Goal: Transaction & Acquisition: Book appointment/travel/reservation

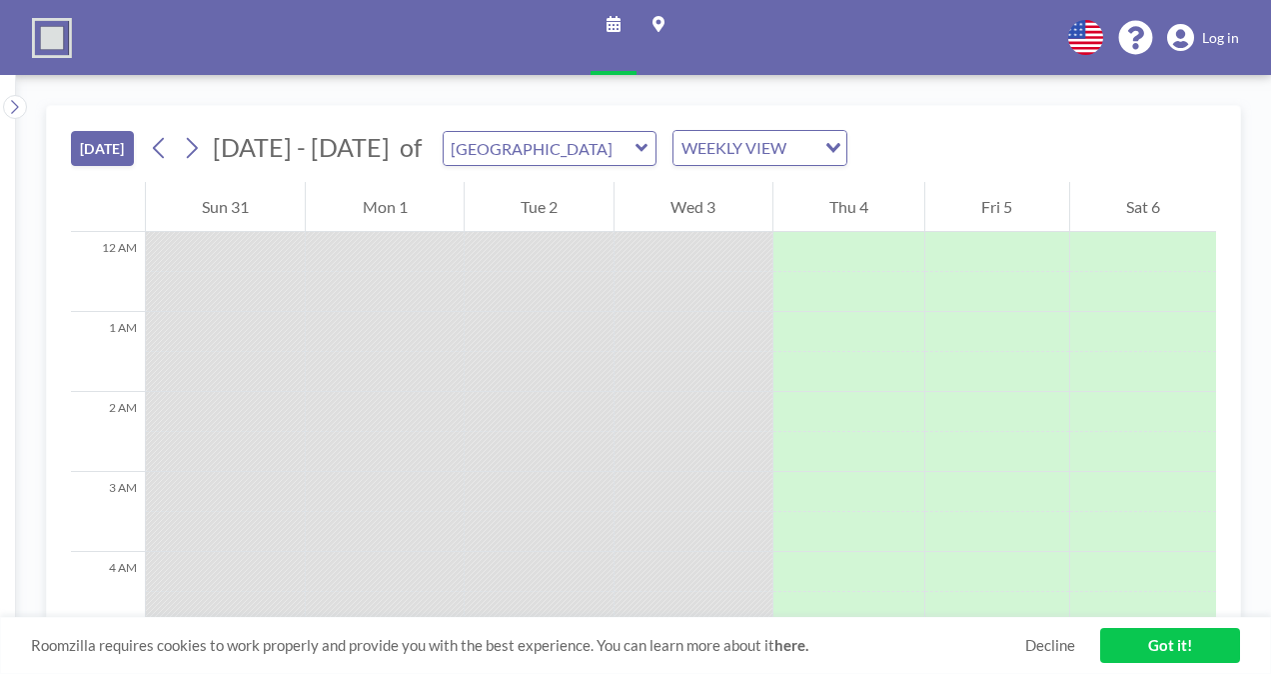
scroll to position [960, 0]
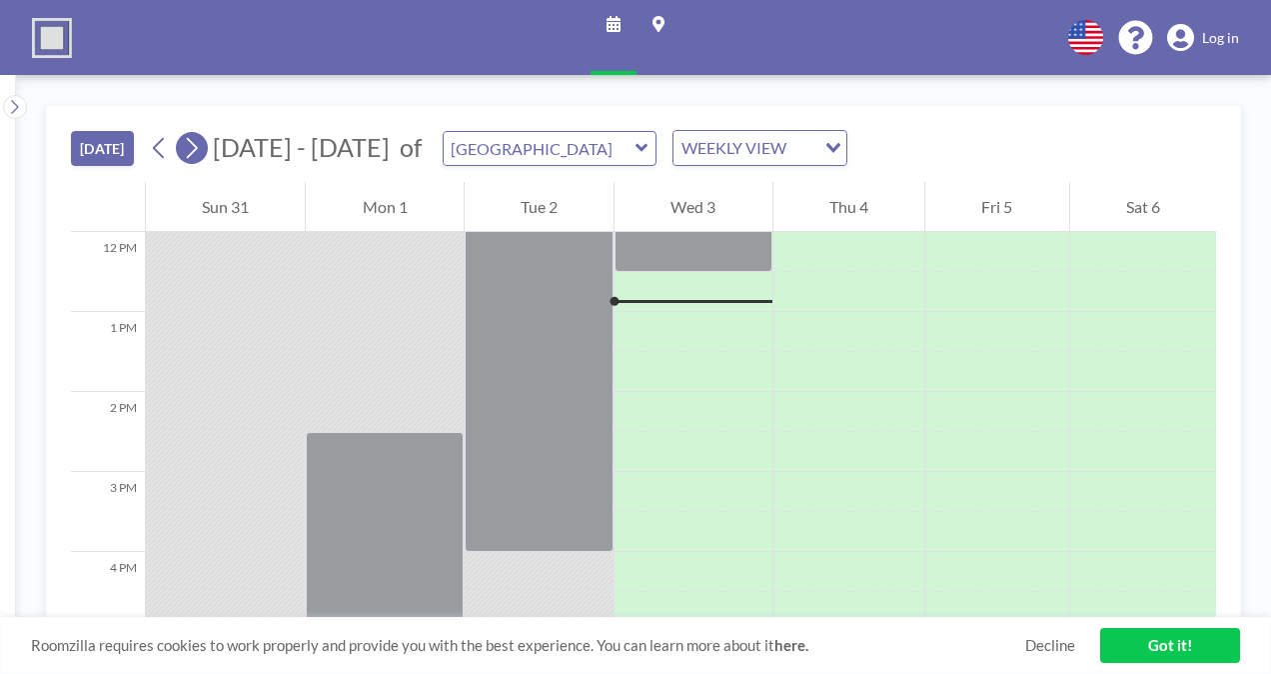
click at [200, 145] on icon at bounding box center [191, 148] width 19 height 30
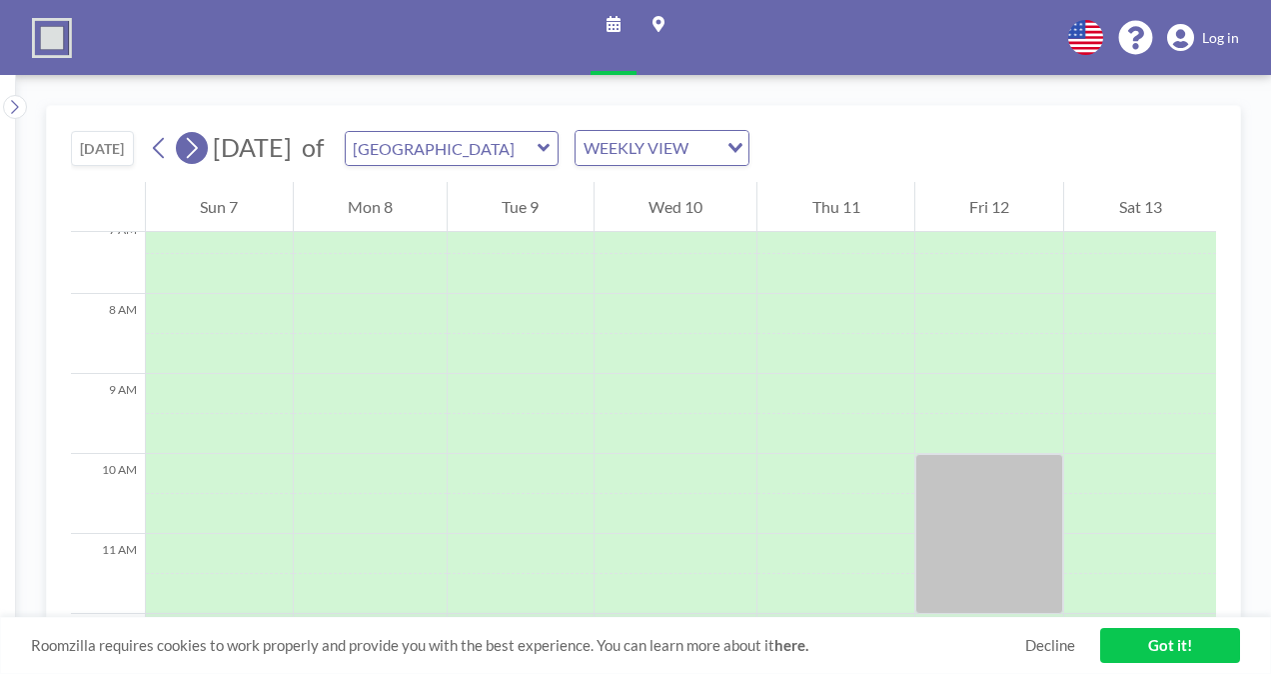
scroll to position [600, 0]
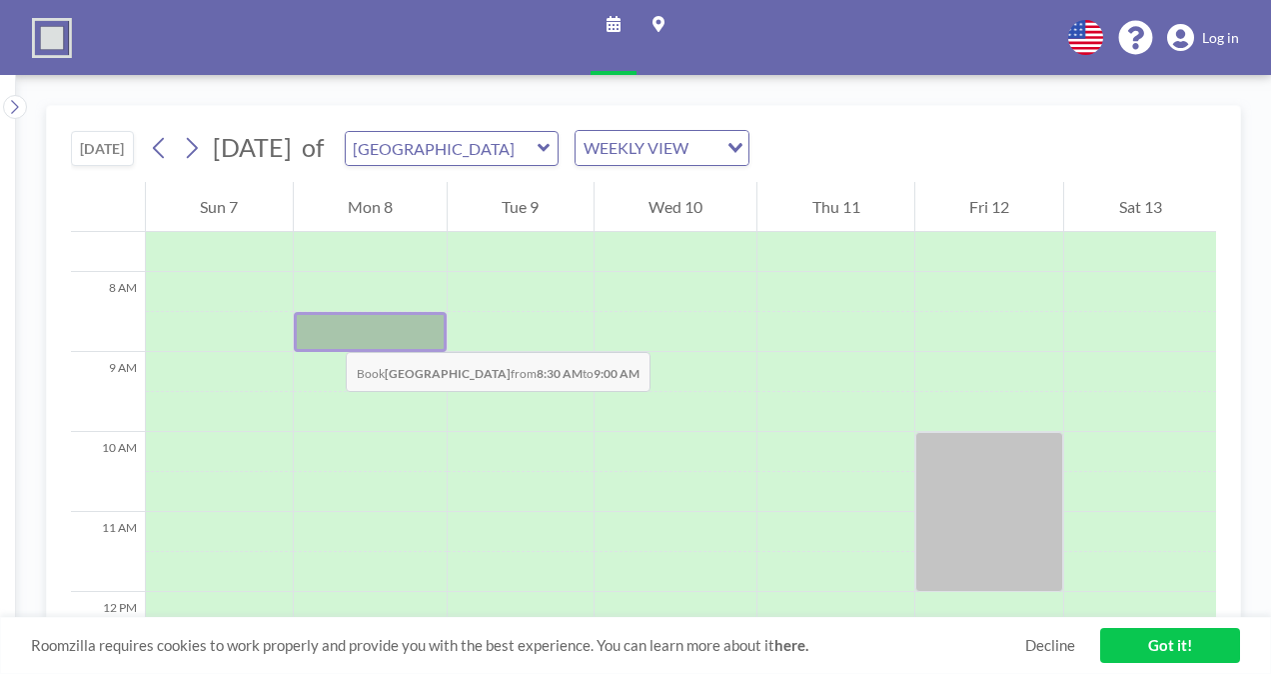
click at [326, 332] on div at bounding box center [371, 332] width 154 height 40
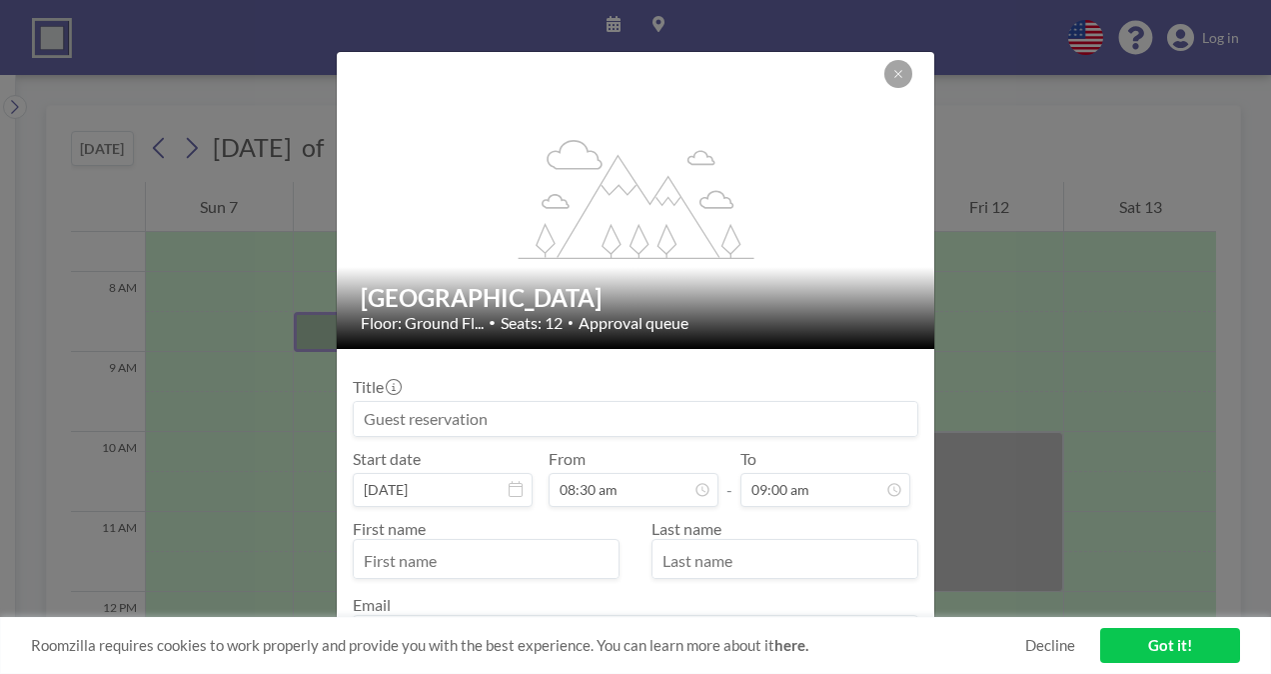
click at [326, 332] on div "flex-grow: 1.2; Vista Meeting Room Floor: Ground Fl... • Seats: 12 • Approval q…" at bounding box center [635, 337] width 1271 height 674
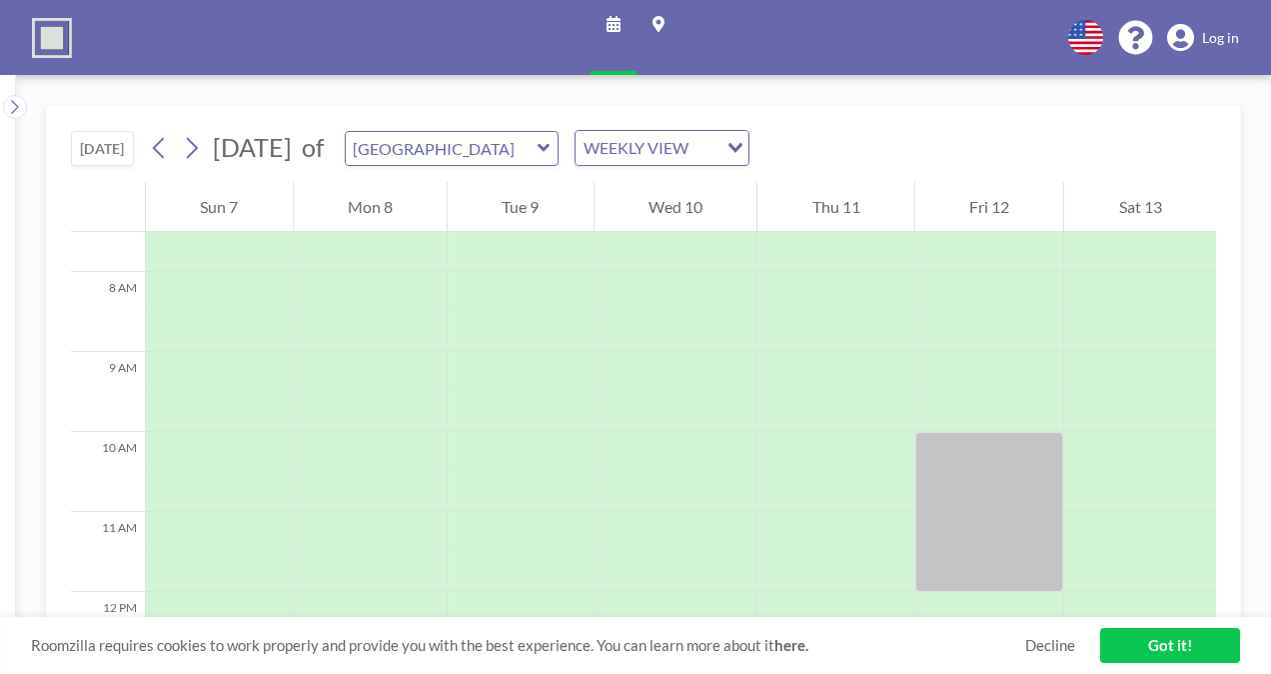
click at [326, 332] on div at bounding box center [371, 332] width 154 height 40
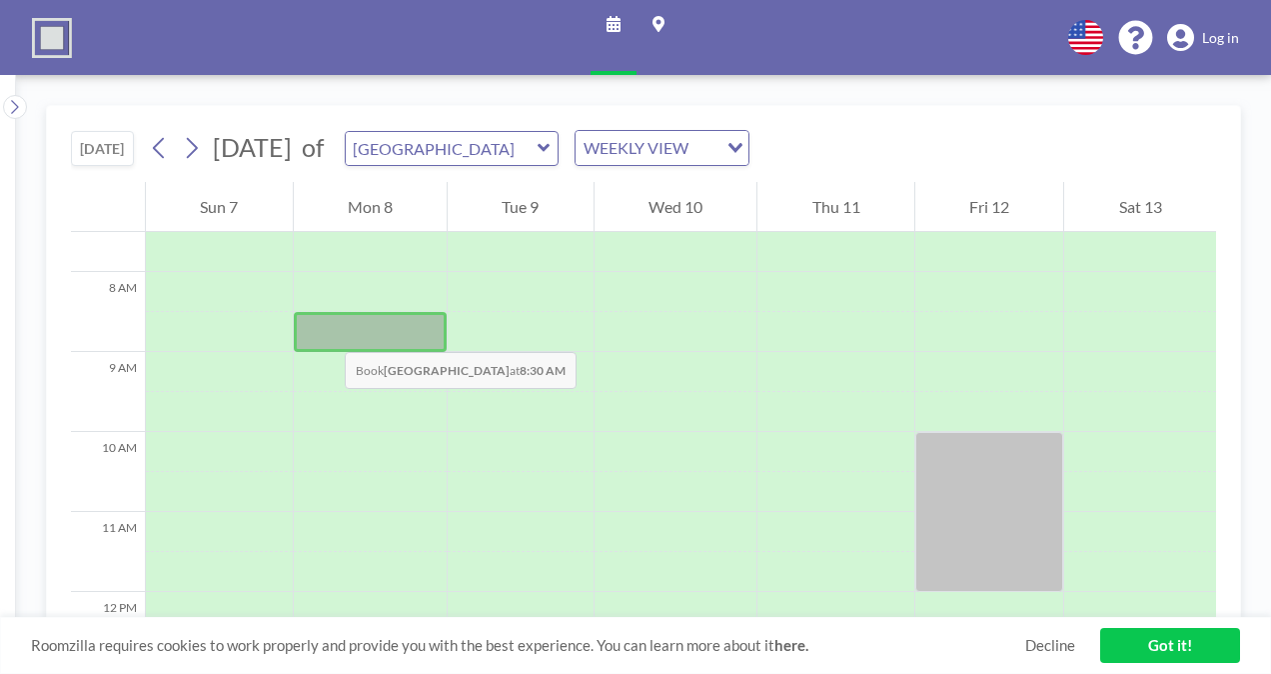
click at [325, 332] on div at bounding box center [371, 332] width 154 height 40
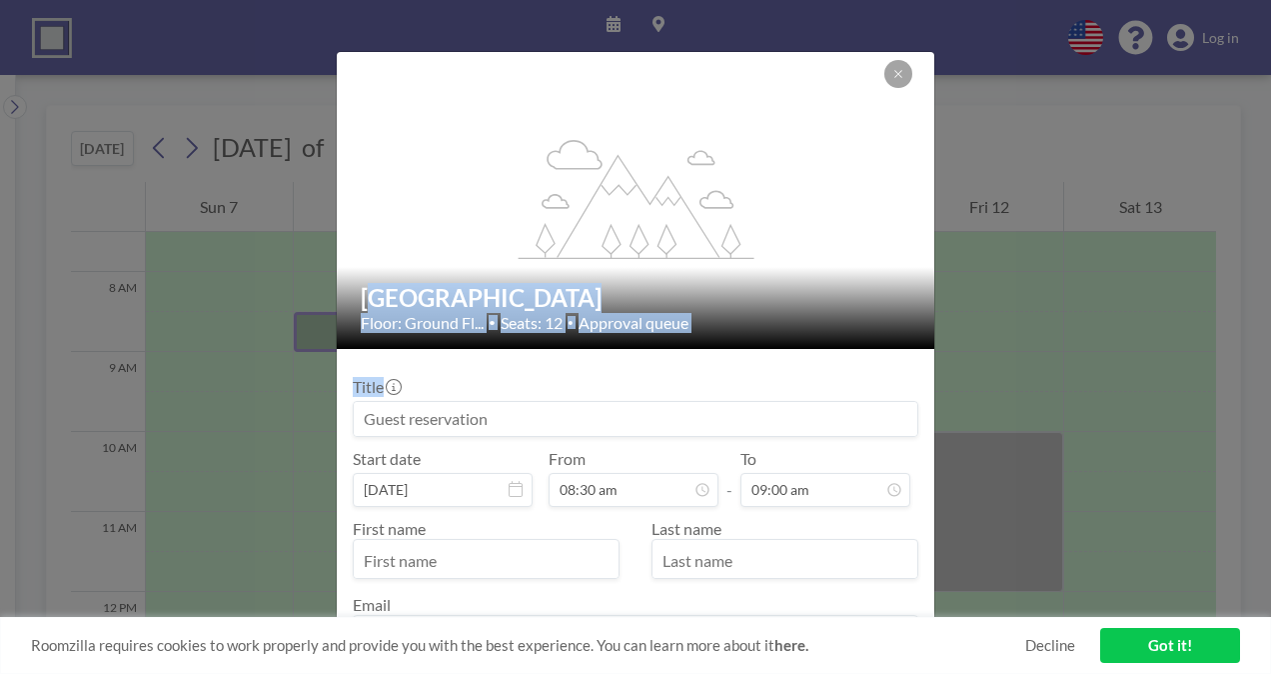
drag, startPoint x: 325, startPoint y: 332, endPoint x: 422, endPoint y: 414, distance: 127.0
click at [422, 414] on div "flex-grow: 1.2; Vista Meeting Room Floor: Ground Fl... • Seats: 12 • Approval q…" at bounding box center [635, 337] width 1271 height 674
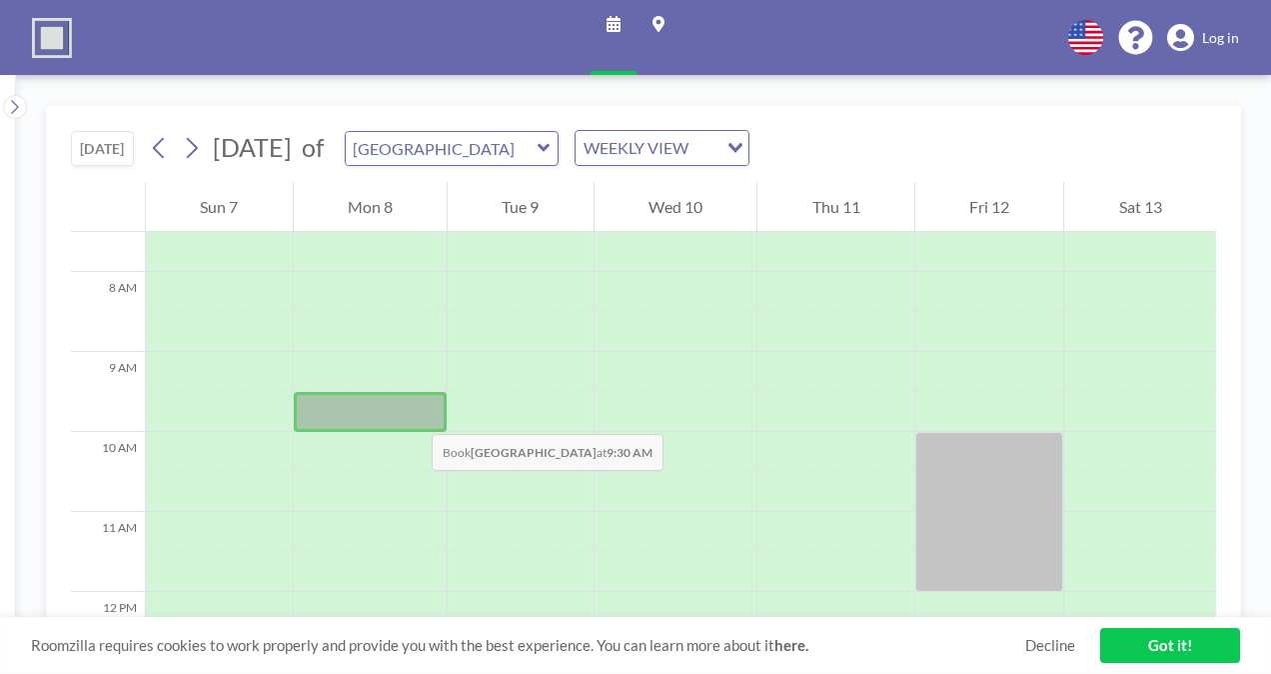
click at [410, 414] on div at bounding box center [371, 412] width 154 height 40
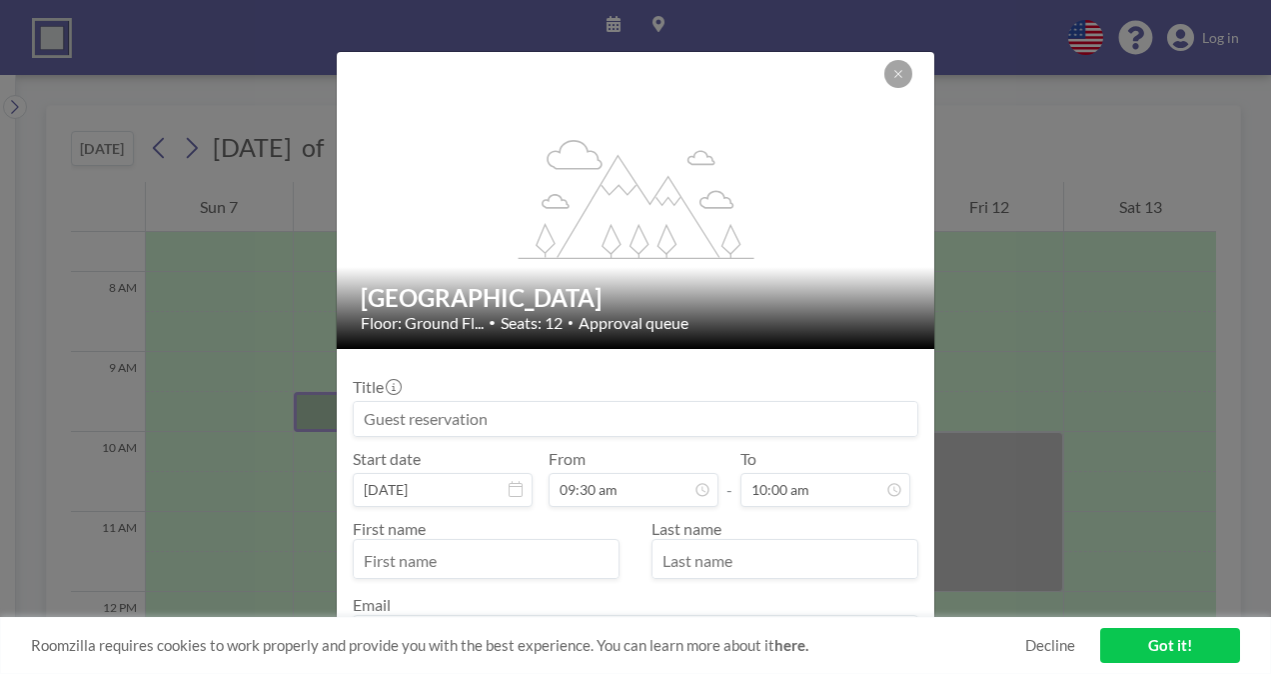
click at [429, 416] on input at bounding box center [636, 419] width 564 height 34
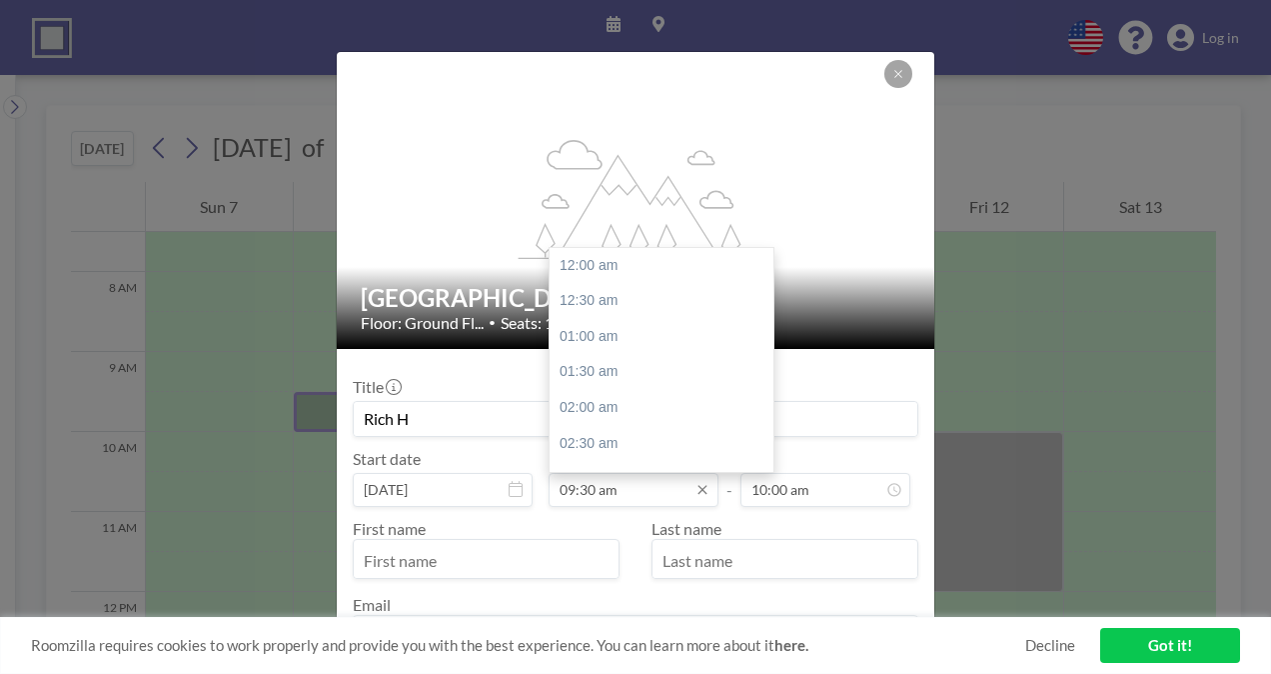
scroll to position [676, 0]
type input "Rich H"
drag, startPoint x: 769, startPoint y: 348, endPoint x: 768, endPoint y: 319, distance: 29.0
click at [768, 319] on div "12:00 am 12:30 am 01:00 am 01:30 am 02:00 am 02:30 am 03:00 am 03:30 am 04:00 a…" at bounding box center [662, 360] width 224 height 224
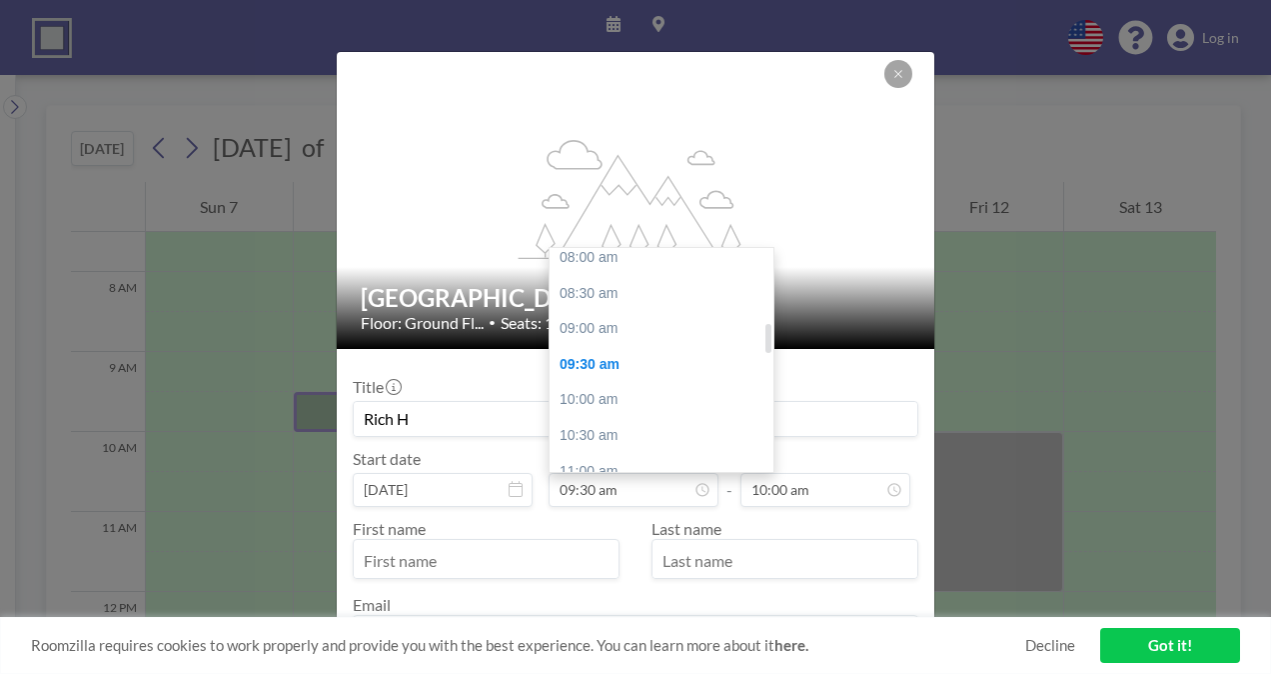
click at [596, 301] on div "08:30 am" at bounding box center [667, 294] width 234 height 36
type input "08:30 am"
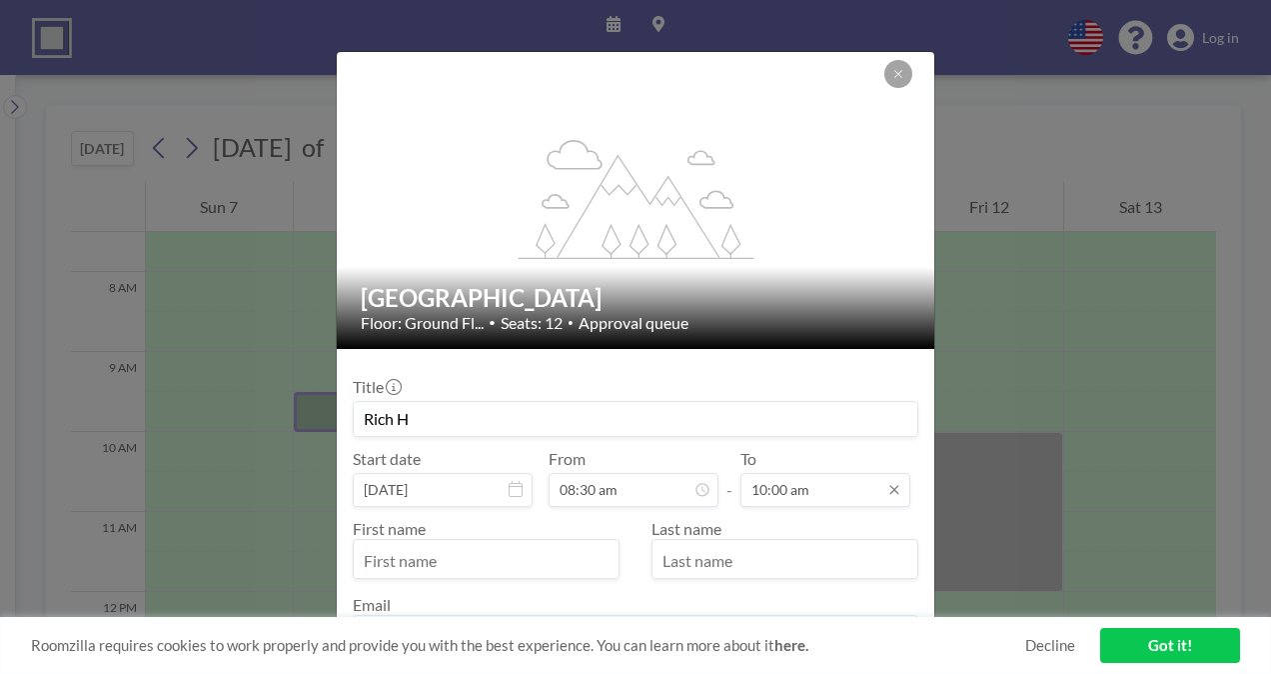
click at [805, 486] on input "10:00 am" at bounding box center [826, 490] width 170 height 34
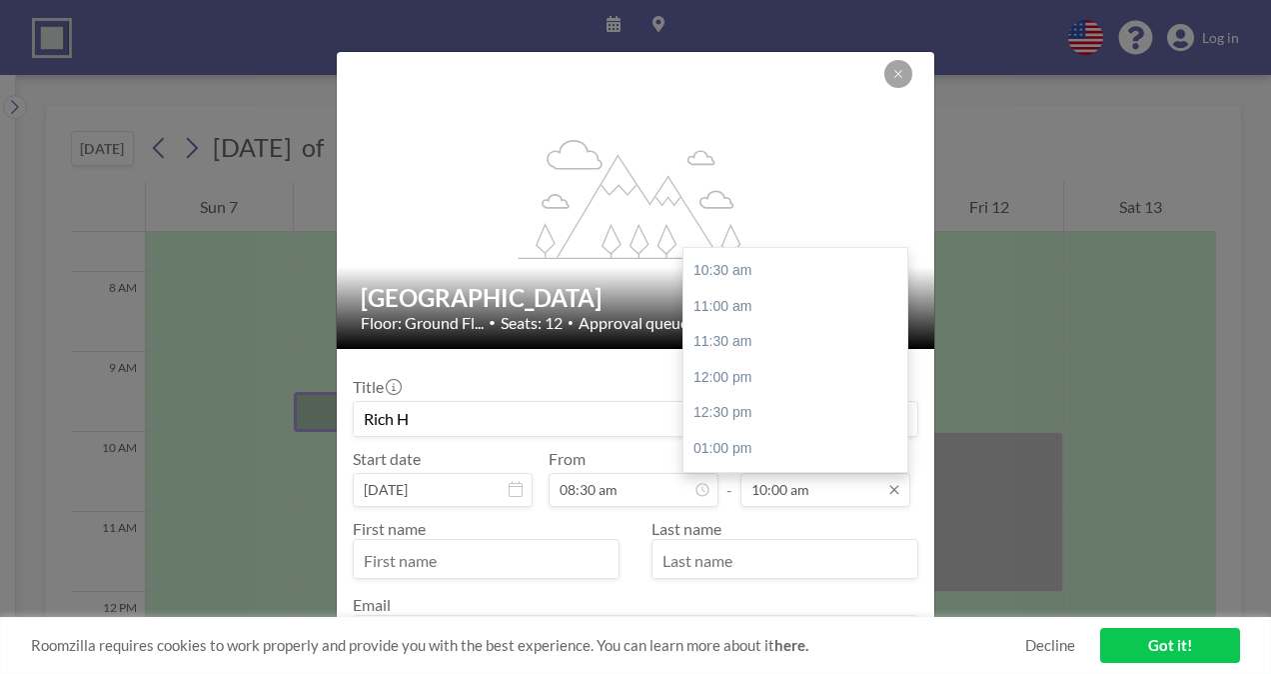
scroll to position [745, 0]
click at [733, 333] on div "11:30 am" at bounding box center [801, 339] width 234 height 36
type input "11:30 am"
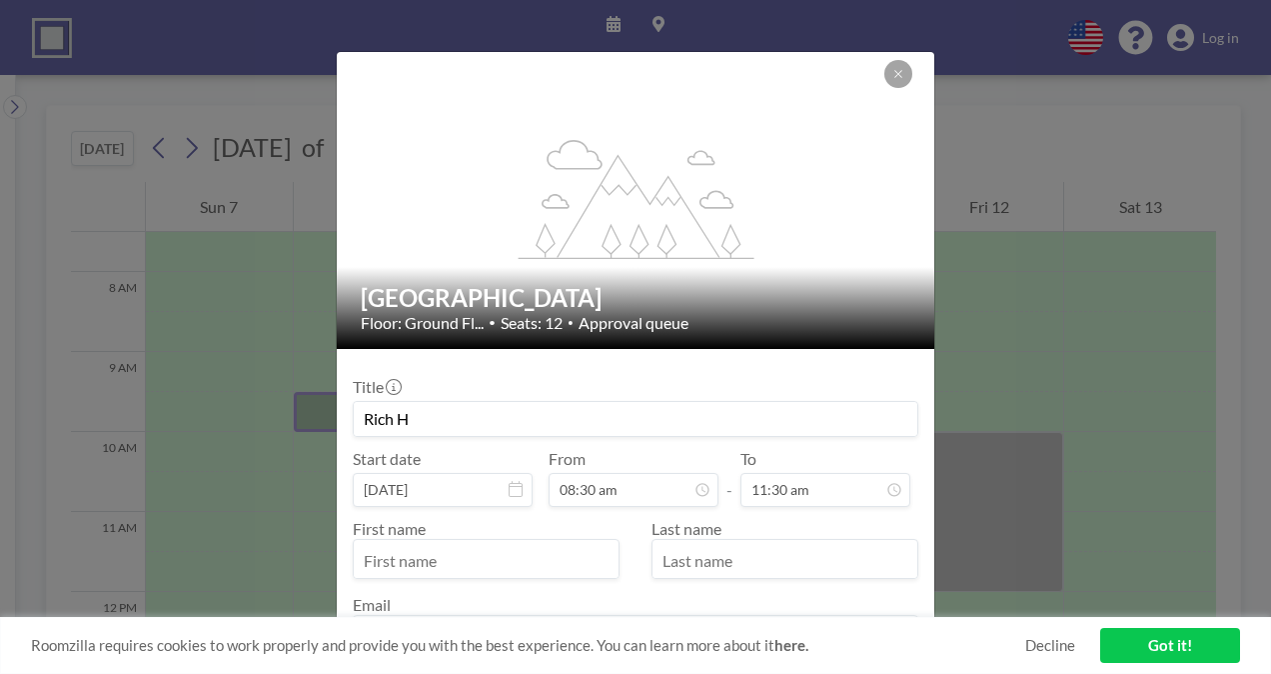
click at [438, 559] on input "text" at bounding box center [486, 561] width 265 height 34
type input "[PERSON_NAME]"
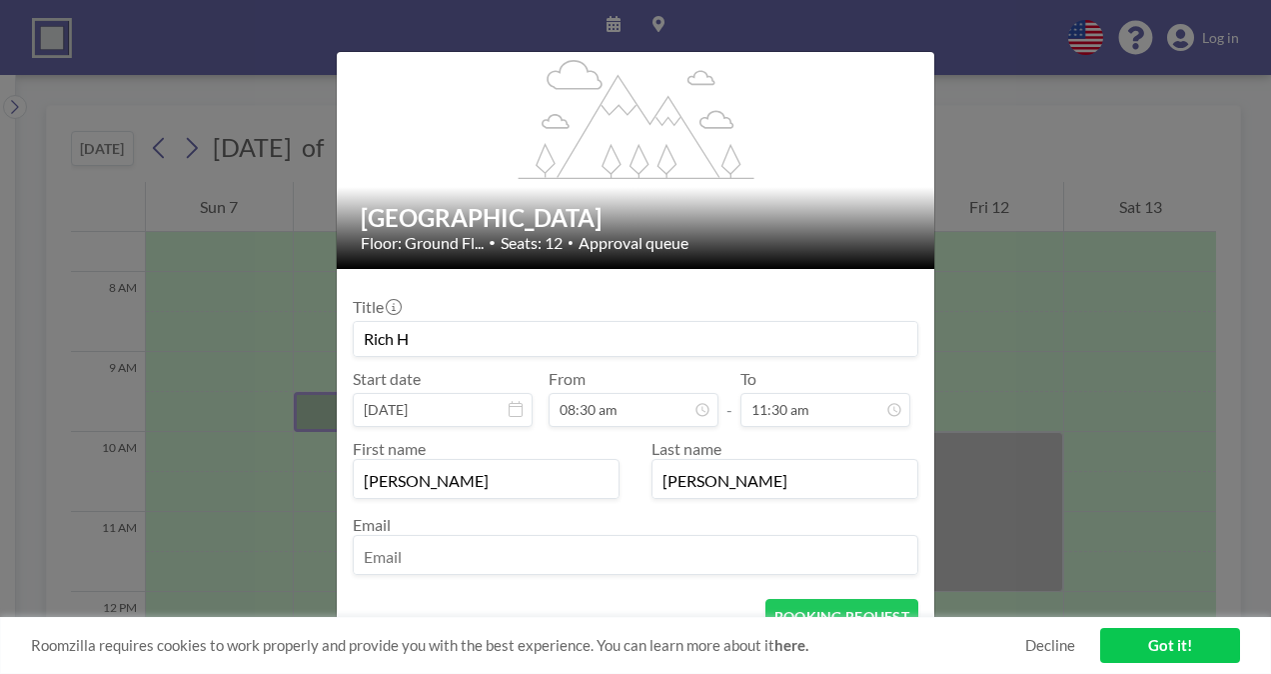
scroll to position [91, 0]
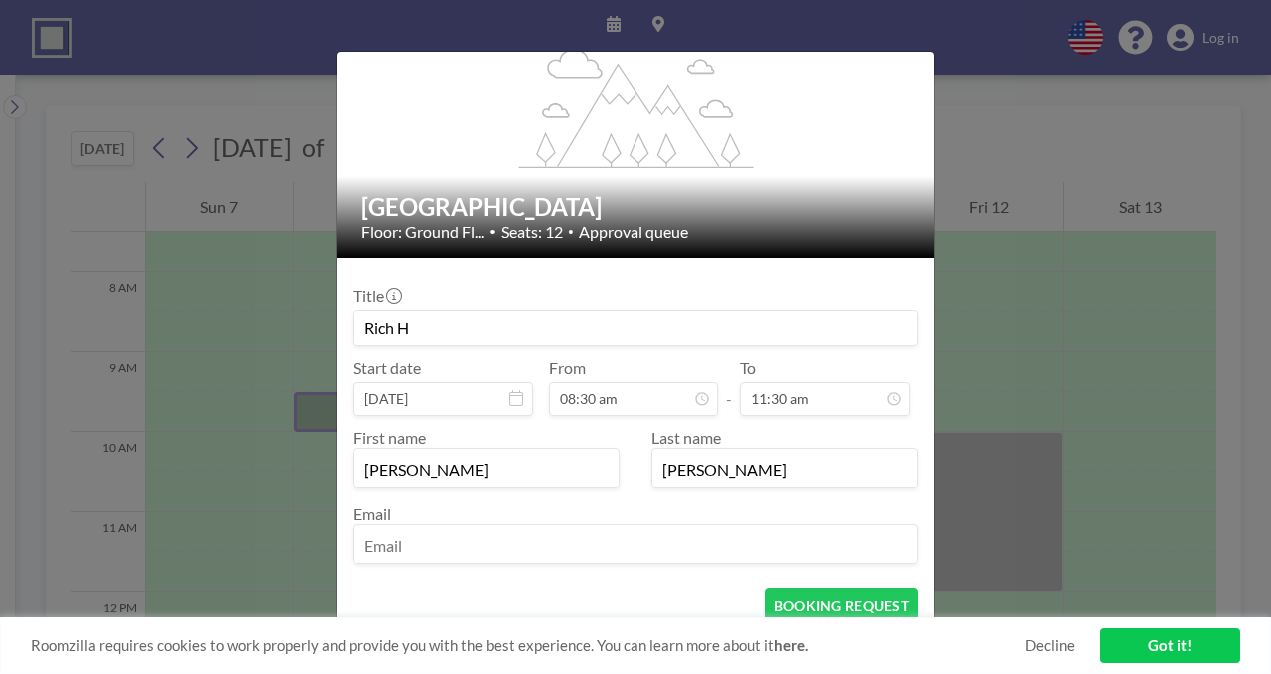
type input "[PERSON_NAME]"
click at [764, 535] on input "email" at bounding box center [636, 546] width 564 height 34
type input "[PERSON_NAME][DOMAIN_NAME][EMAIL_ADDRESS][PERSON_NAME][DOMAIN_NAME]"
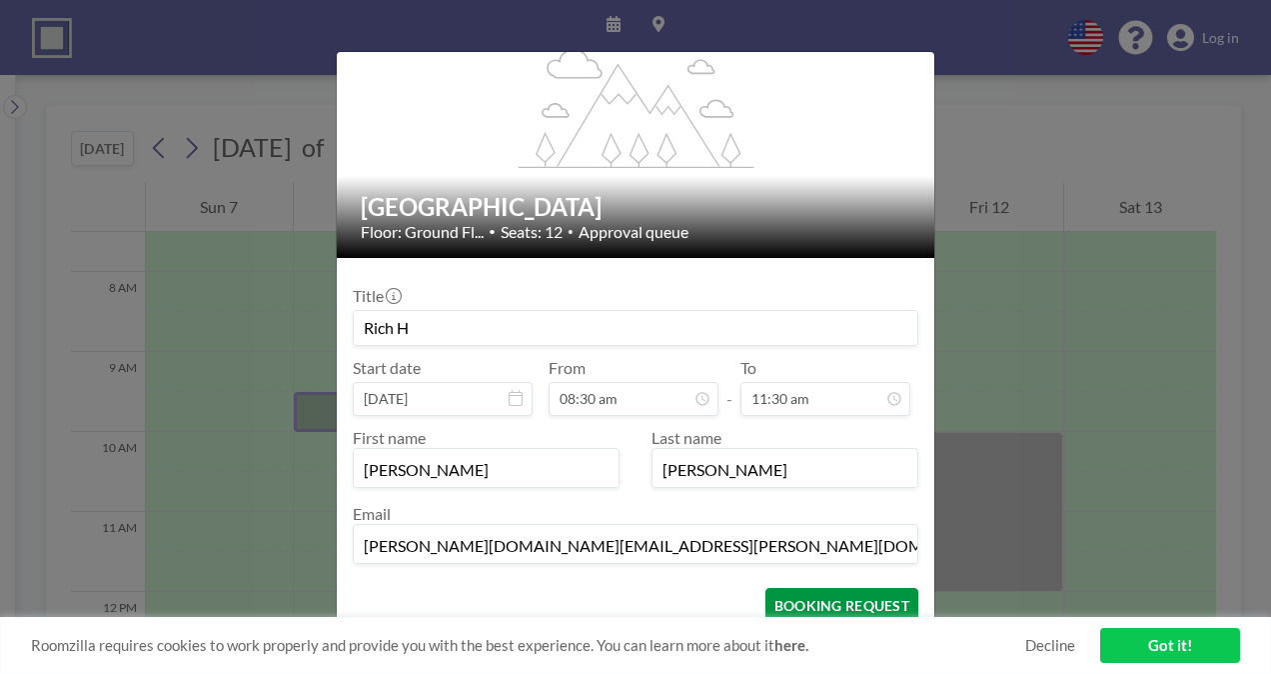
click at [822, 603] on button "BOOKING REQUEST" at bounding box center [842, 605] width 153 height 35
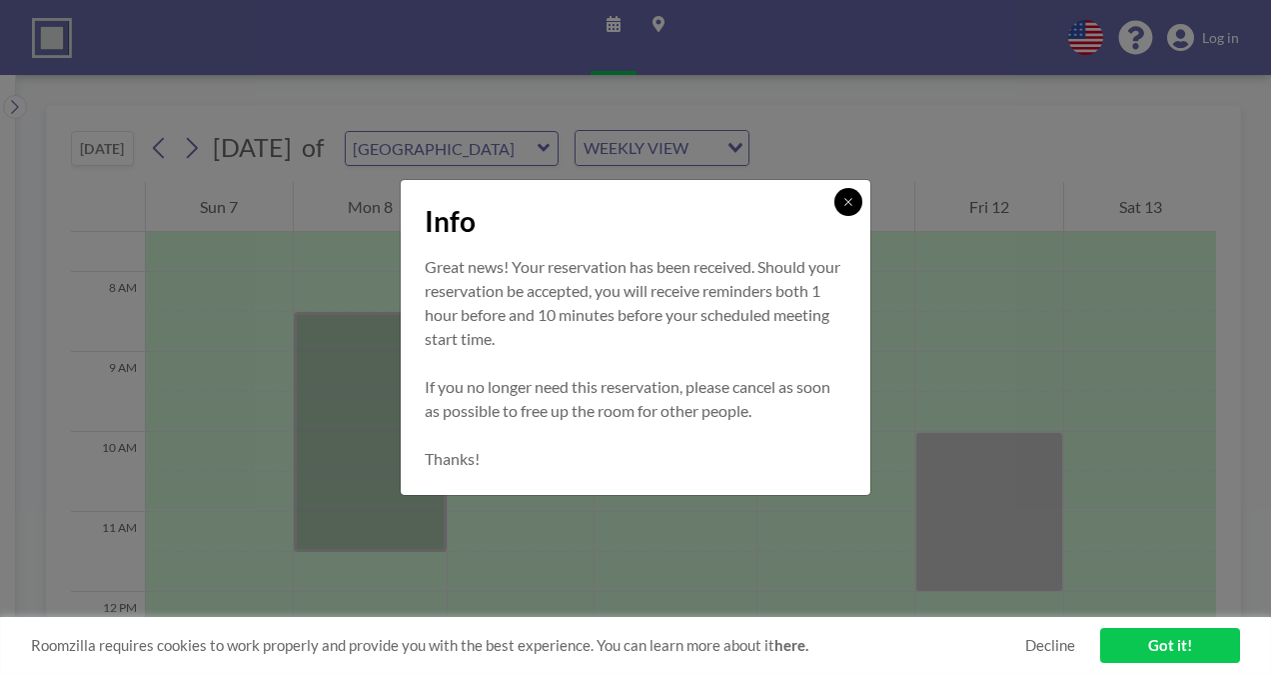
click at [844, 198] on icon at bounding box center [849, 202] width 12 height 12
